Goal: Information Seeking & Learning: Learn about a topic

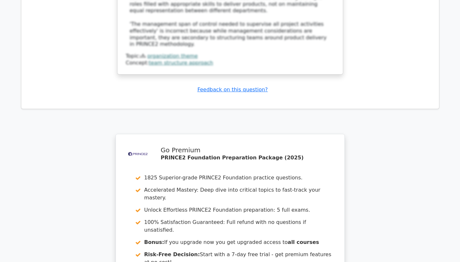
scroll to position [3853, 0]
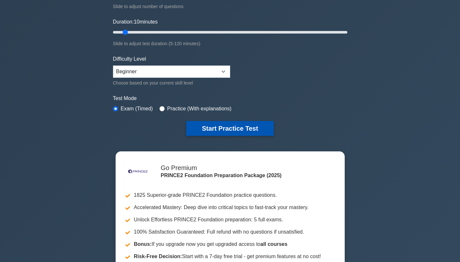
scroll to position [55, 0]
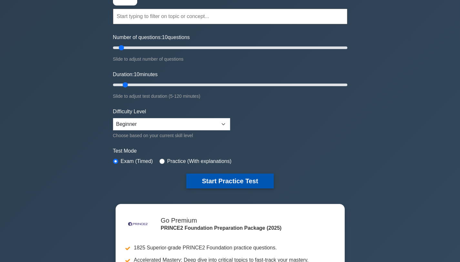
click at [224, 182] on button "Start Practice Test" at bounding box center [229, 181] width 87 height 15
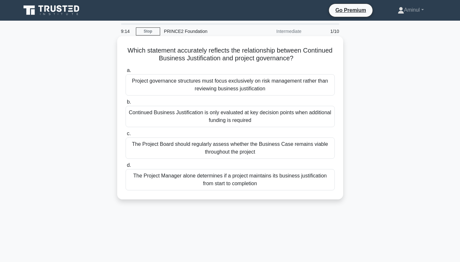
click at [251, 150] on div "The Project Board should regularly assess whether the Business Case remains via…" at bounding box center [230, 148] width 209 height 21
click at [126, 136] on input "c. The Project Board should regularly assess whether the Business Case remains …" at bounding box center [126, 134] width 0 height 4
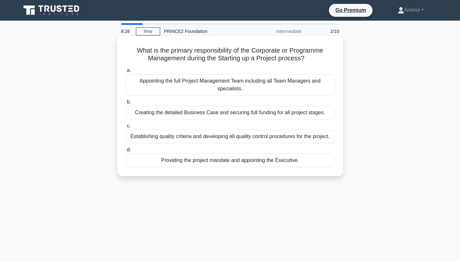
click at [251, 161] on div "Providing the project mandate and appointing the Executive." at bounding box center [230, 161] width 209 height 14
click at [126, 152] on input "d. Providing the project mandate and appointing the Executive." at bounding box center [126, 150] width 0 height 4
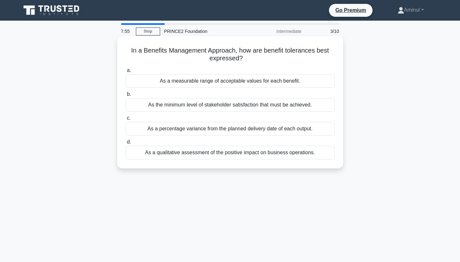
click at [240, 82] on div "As a measurable range of acceptable values for each benefit." at bounding box center [230, 81] width 209 height 14
click at [126, 73] on input "a. As a measurable range of acceptable values for each benefit." at bounding box center [126, 70] width 0 height 4
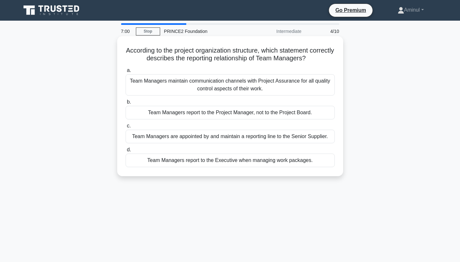
click at [260, 112] on div "Team Managers report to the Project Manager, not to the Project Board." at bounding box center [230, 113] width 209 height 14
click at [126, 104] on input "b. Team Managers report to the Project Manager, not to the Project Board." at bounding box center [126, 102] width 0 height 4
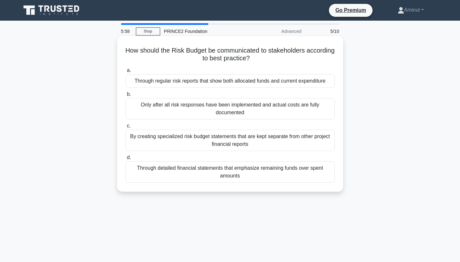
click at [250, 84] on div "Through regular risk reports that show both allocated funds and current expendi…" at bounding box center [230, 81] width 209 height 14
click at [126, 73] on input "a. Through regular risk reports that show both allocated funds and current expe…" at bounding box center [126, 70] width 0 height 4
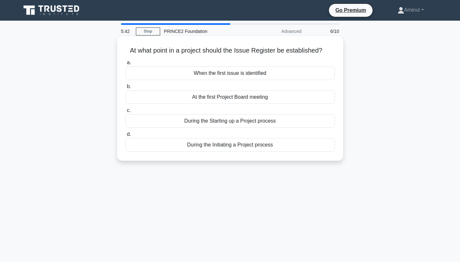
click at [243, 146] on div "During the Initiating a Project process" at bounding box center [230, 145] width 209 height 14
click at [126, 137] on input "d. During the Initiating a Project process" at bounding box center [126, 134] width 0 height 4
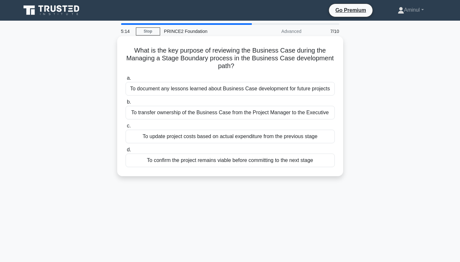
click at [226, 158] on div "To confirm the project remains viable before committing to the next stage" at bounding box center [230, 161] width 209 height 14
click at [126, 152] on input "d. To confirm the project remains viable before committing to the next stage" at bounding box center [126, 150] width 0 height 4
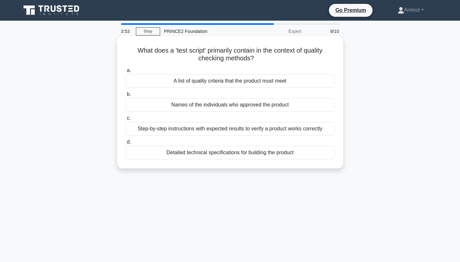
click at [278, 81] on div "A list of quality criteria that the product must meet" at bounding box center [230, 81] width 209 height 14
click at [126, 73] on input "a. A list of quality criteria that the product must meet" at bounding box center [126, 70] width 0 height 4
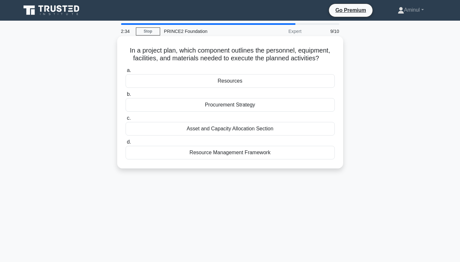
click at [257, 106] on div "Procurement Strategy" at bounding box center [230, 105] width 209 height 14
click at [126, 97] on input "b. Procurement Strategy" at bounding box center [126, 94] width 0 height 4
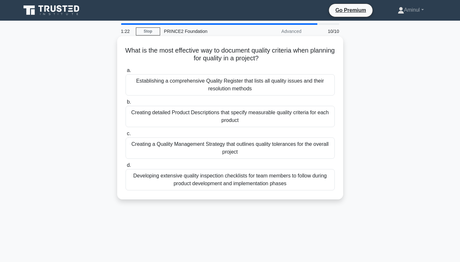
click at [252, 90] on div "Establishing a comprehensive Quality Register that lists all quality issues and…" at bounding box center [230, 84] width 209 height 21
click at [126, 73] on input "a. Establishing a comprehensive Quality Register that lists all quality issues …" at bounding box center [126, 70] width 0 height 4
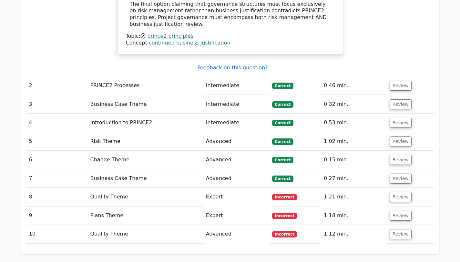
scroll to position [904, 0]
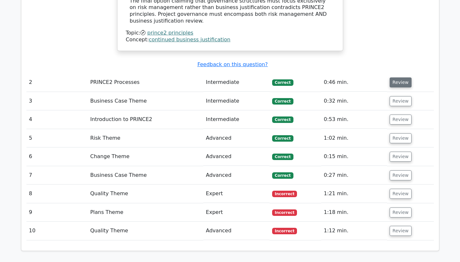
click at [403, 78] on button "Review" at bounding box center [401, 83] width 22 height 10
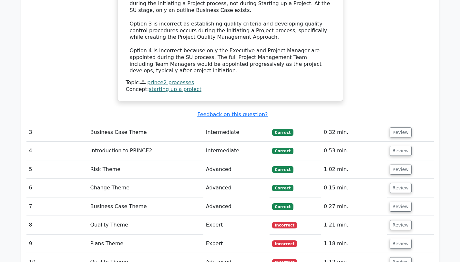
scroll to position [1257, 0]
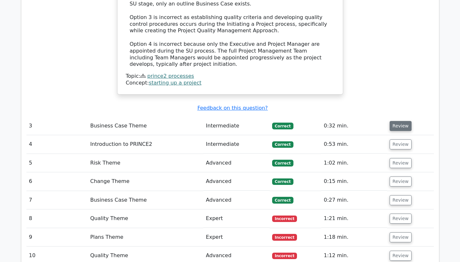
click at [398, 121] on button "Review" at bounding box center [401, 126] width 22 height 10
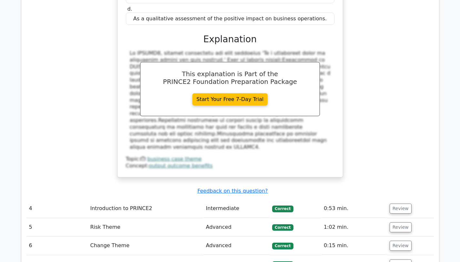
scroll to position [1493, 0]
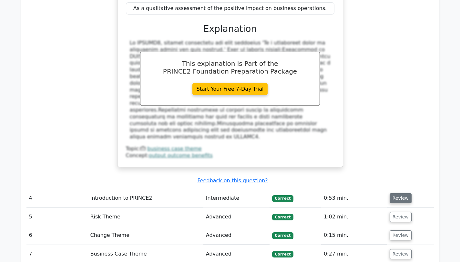
click at [400, 194] on button "Review" at bounding box center [401, 199] width 22 height 10
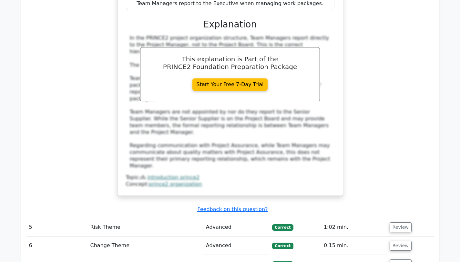
scroll to position [1829, 0]
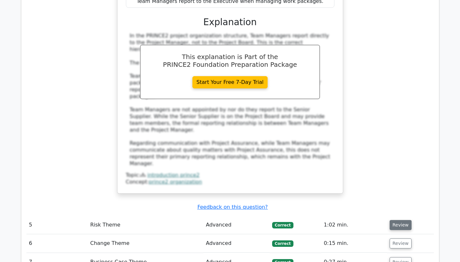
click at [397, 220] on button "Review" at bounding box center [401, 225] width 22 height 10
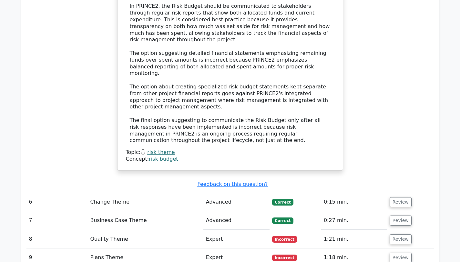
scroll to position [2242, 0]
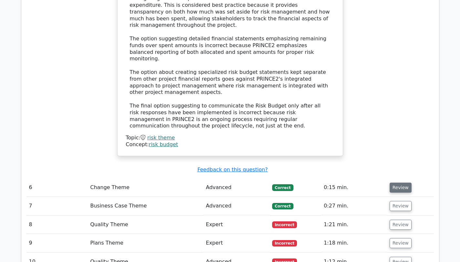
click at [394, 183] on button "Review" at bounding box center [401, 188] width 22 height 10
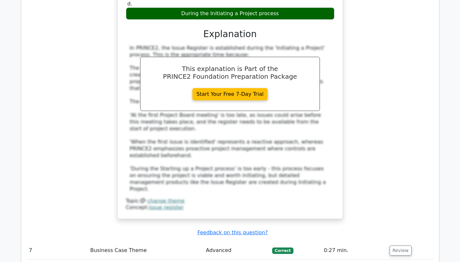
scroll to position [2537, 0]
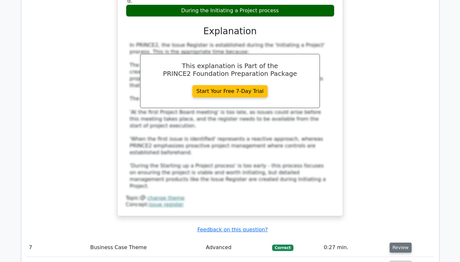
click at [403, 243] on button "Review" at bounding box center [401, 248] width 22 height 10
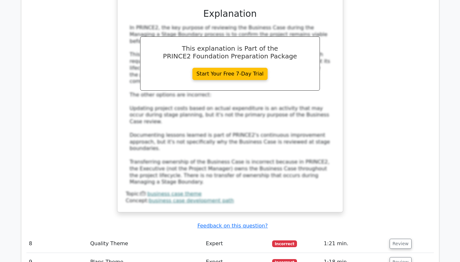
scroll to position [2967, 0]
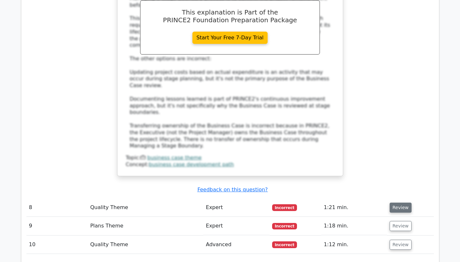
click at [397, 203] on button "Review" at bounding box center [401, 208] width 22 height 10
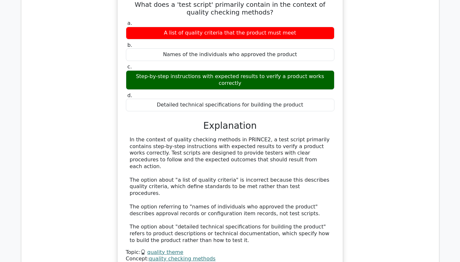
scroll to position [3198, 0]
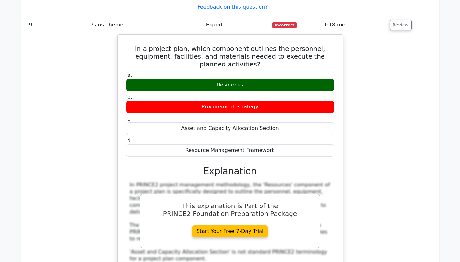
scroll to position [3482, 0]
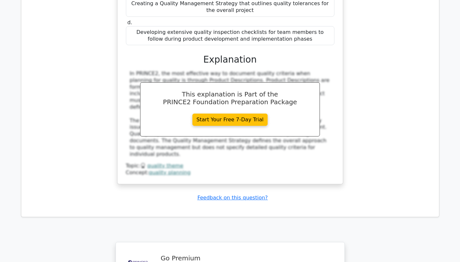
scroll to position [3991, 0]
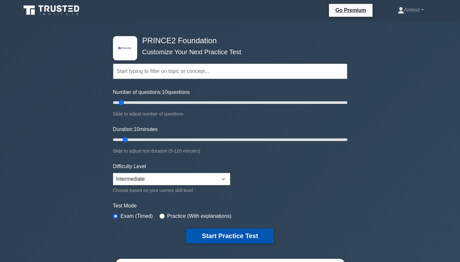
click at [233, 236] on button "Start Practice Test" at bounding box center [229, 236] width 87 height 15
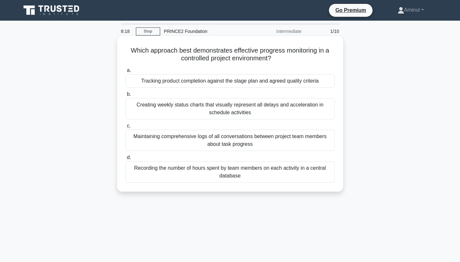
click at [267, 81] on div "Tracking product completion against the stage plan and agreed quality criteria" at bounding box center [230, 81] width 209 height 14
click at [126, 73] on input "a. Tracking product completion against the stage plan and agreed quality criter…" at bounding box center [126, 70] width 0 height 4
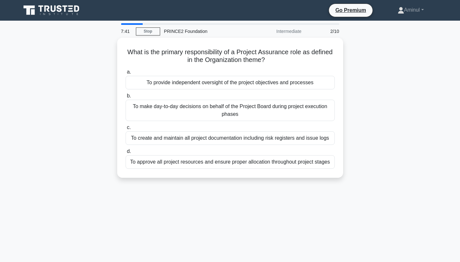
click at [267, 81] on div "To provide independent oversight of the project objectives and processes" at bounding box center [230, 83] width 209 height 14
click at [126, 74] on input "a. To provide independent oversight of the project objectives and processes" at bounding box center [126, 72] width 0 height 4
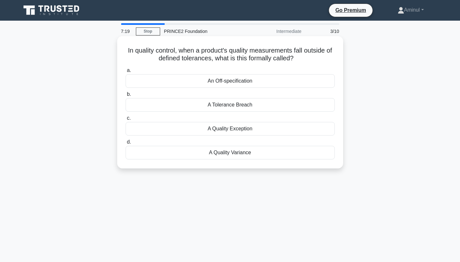
click at [237, 80] on div "An Off-specification" at bounding box center [230, 81] width 209 height 14
click at [126, 73] on input "a. An Off-specification" at bounding box center [126, 70] width 0 height 4
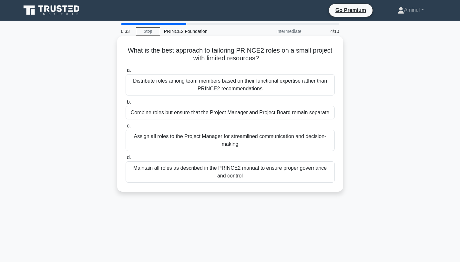
click at [230, 172] on div "Maintain all roles as described in the PRINCE2 manual to ensure proper governan…" at bounding box center [230, 172] width 209 height 21
click at [126, 160] on input "d. Maintain all roles as described in the PRINCE2 manual to ensure proper gover…" at bounding box center [126, 158] width 0 height 4
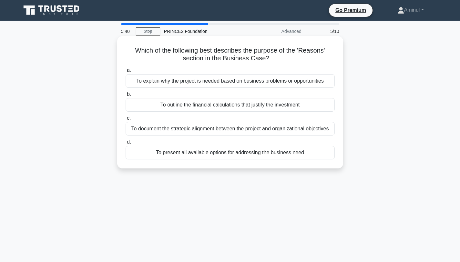
click at [229, 82] on div "To explain why the project is needed based on business problems or opportunities" at bounding box center [230, 81] width 209 height 14
click at [126, 73] on input "a. To explain why the project is needed based on business problems or opportuni…" at bounding box center [126, 70] width 0 height 4
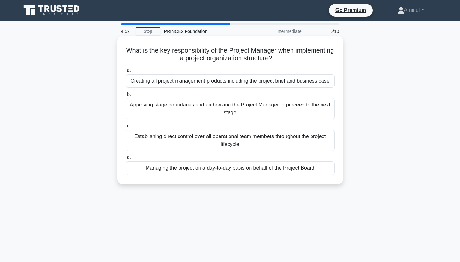
click at [202, 167] on div "Managing the project on a day-to-day basis on behalf of the Project Board" at bounding box center [230, 169] width 209 height 14
click at [126, 160] on input "d. Managing the project on a day-to-day basis on behalf of the Project Board" at bounding box center [126, 158] width 0 height 4
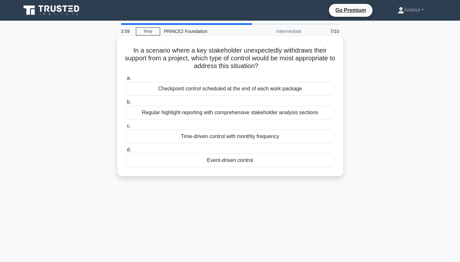
click at [209, 114] on div "Regular highlight reporting with comprehensive stakeholder analysis sections" at bounding box center [230, 113] width 209 height 14
click at [126, 104] on input "b. Regular highlight reporting with comprehensive stakeholder analysis sections" at bounding box center [126, 102] width 0 height 4
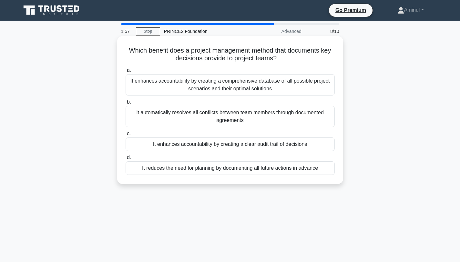
click at [182, 82] on div "It enhances accountability by creating a comprehensive database of all possible…" at bounding box center [230, 84] width 209 height 21
click at [126, 73] on input "a. It enhances accountability by creating a comprehensive database of all possi…" at bounding box center [126, 70] width 0 height 4
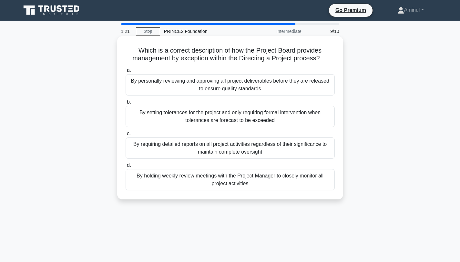
click at [195, 117] on div "By setting tolerances for the project and only requiring formal intervention wh…" at bounding box center [230, 116] width 209 height 21
click at [126, 104] on input "b. By setting tolerances for the project and only requiring formal intervention…" at bounding box center [126, 102] width 0 height 4
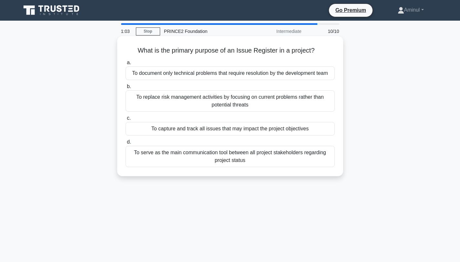
click at [194, 132] on div "To capture and track all issues that may impact the project objectives" at bounding box center [230, 129] width 209 height 14
click at [126, 121] on input "c. To capture and track all issues that may impact the project objectives" at bounding box center [126, 118] width 0 height 4
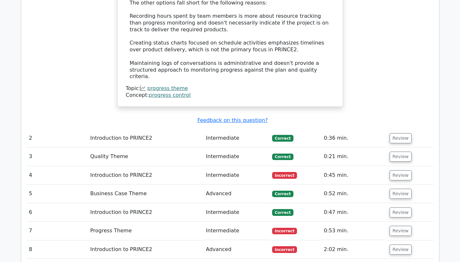
scroll to position [783, 0]
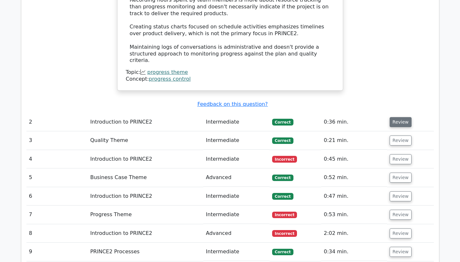
click at [396, 117] on button "Review" at bounding box center [401, 122] width 22 height 10
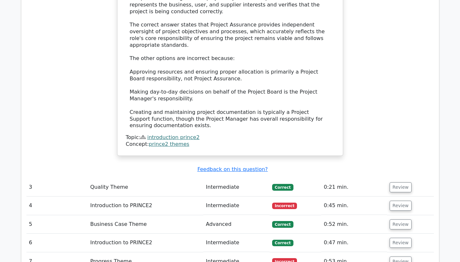
scroll to position [1089, 0]
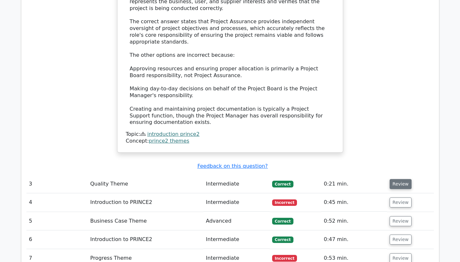
click at [398, 179] on button "Review" at bounding box center [401, 184] width 22 height 10
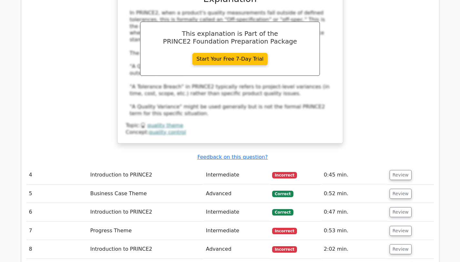
scroll to position [1415, 0]
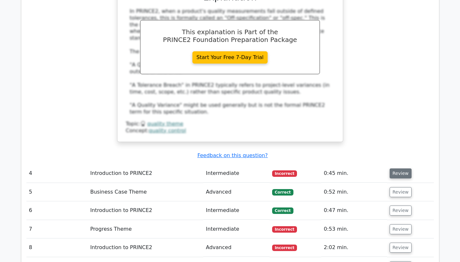
click at [404, 169] on button "Review" at bounding box center [401, 174] width 22 height 10
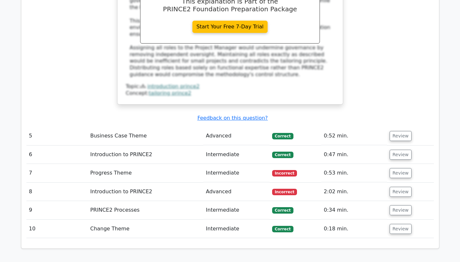
scroll to position [1788, 0]
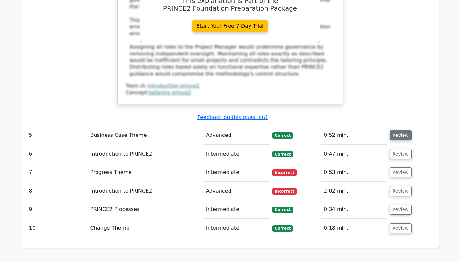
click at [399, 131] on button "Review" at bounding box center [401, 136] width 22 height 10
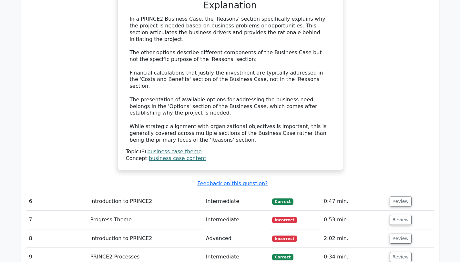
scroll to position [2100, 0]
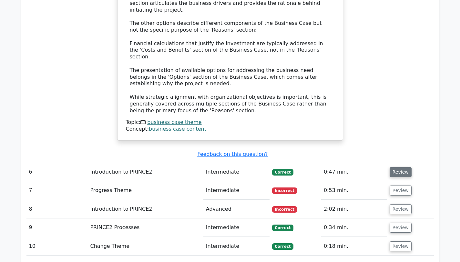
click at [403, 167] on button "Review" at bounding box center [401, 172] width 22 height 10
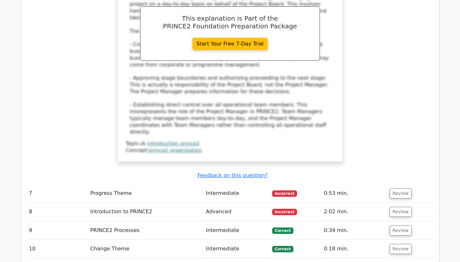
scroll to position [2462, 0]
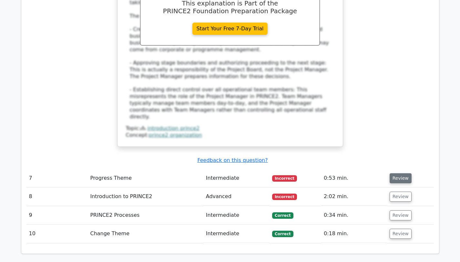
click at [400, 173] on button "Review" at bounding box center [401, 178] width 22 height 10
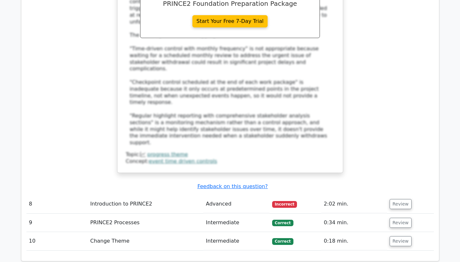
scroll to position [2831, 0]
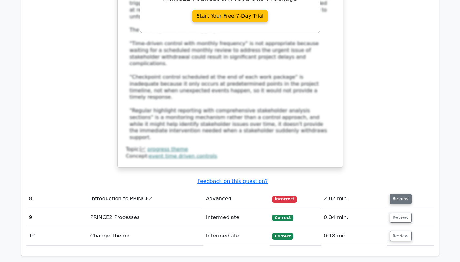
click at [397, 194] on button "Review" at bounding box center [401, 199] width 22 height 10
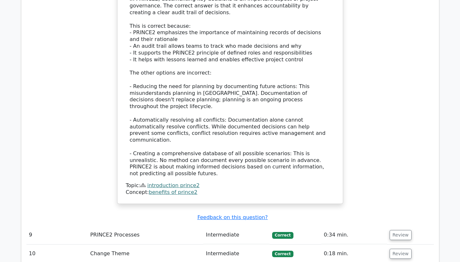
scroll to position [3205, 0]
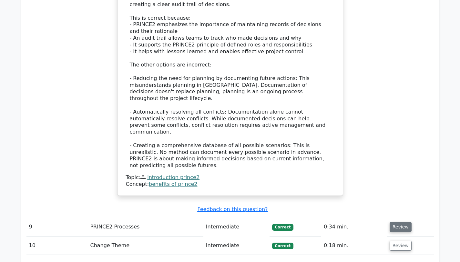
click at [398, 222] on button "Review" at bounding box center [401, 227] width 22 height 10
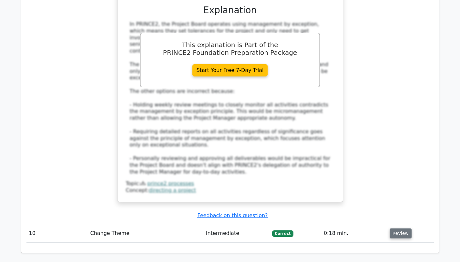
scroll to position [3598, 0]
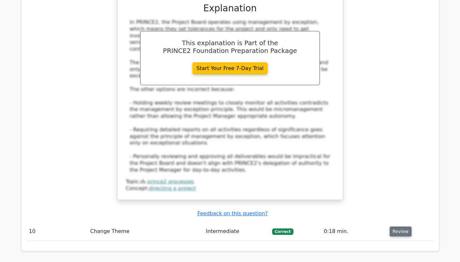
click at [400, 227] on button "Review" at bounding box center [401, 232] width 22 height 10
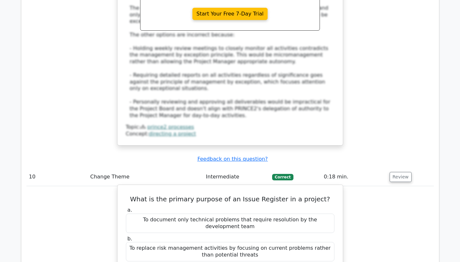
scroll to position [3660, 0]
